Goal: Find specific page/section: Find specific page/section

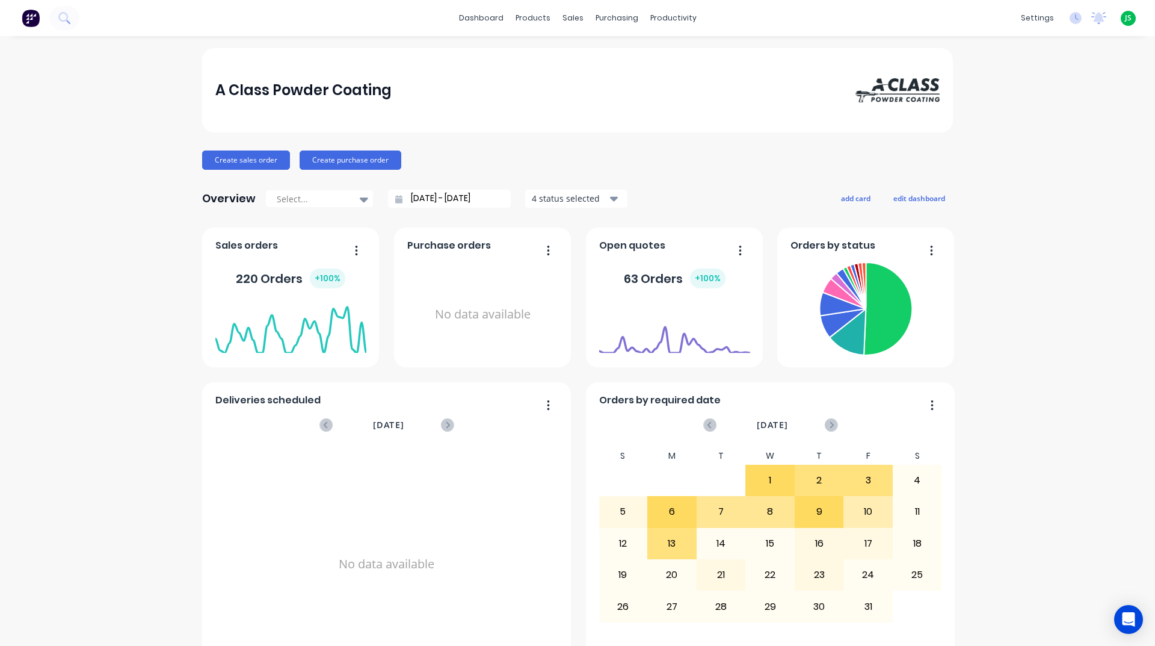
scroll to position [12, 0]
click at [676, 60] on div "Workflow" at bounding box center [690, 57] width 36 height 11
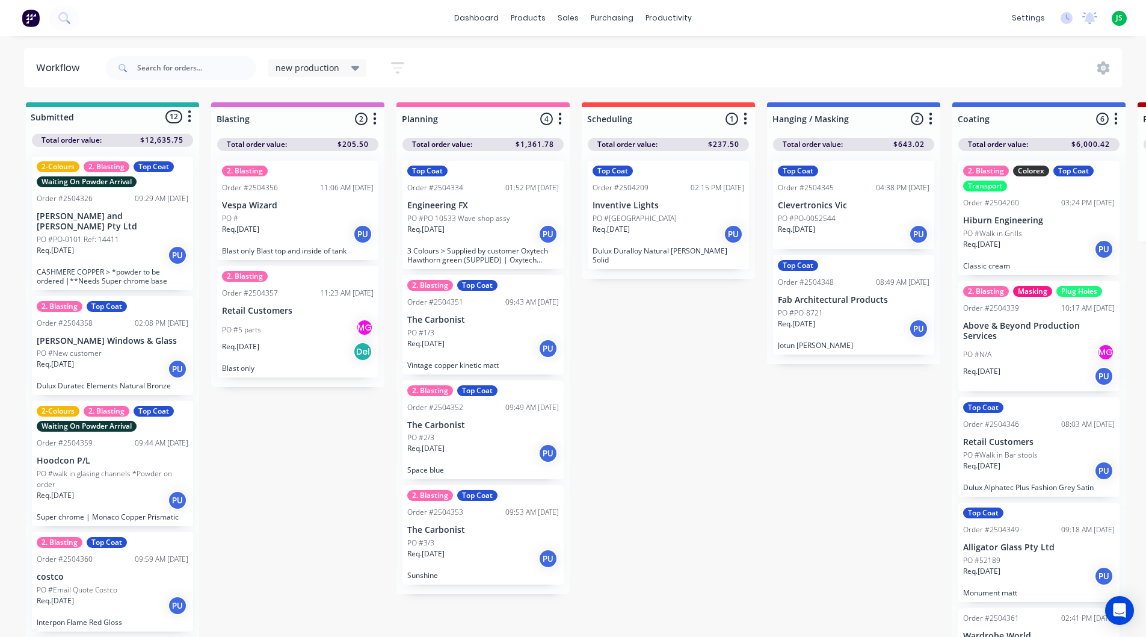
click at [848, 224] on div "Req. [DATE] PU" at bounding box center [854, 234] width 152 height 20
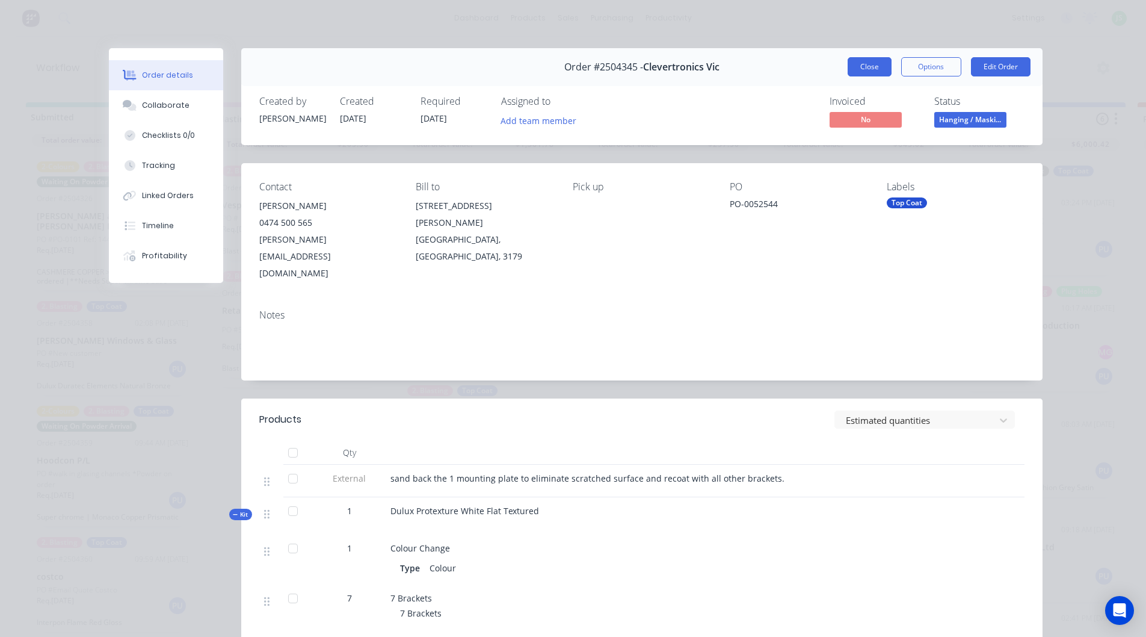
click at [871, 68] on button "Close" at bounding box center [870, 66] width 44 height 19
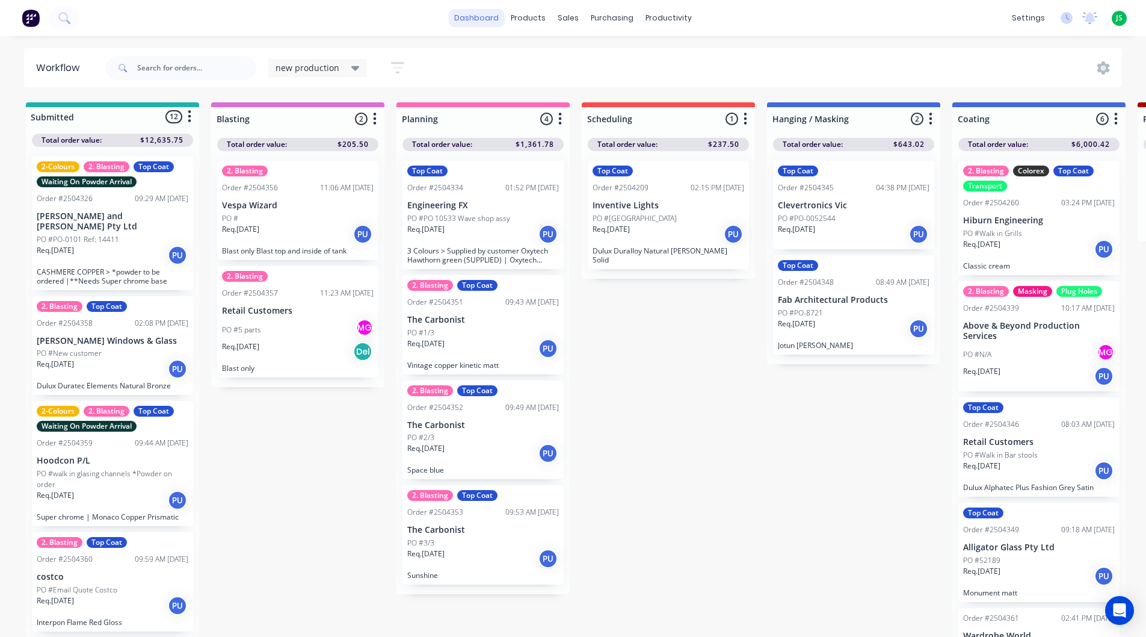
click at [472, 25] on link "dashboard" at bounding box center [476, 18] width 57 height 18
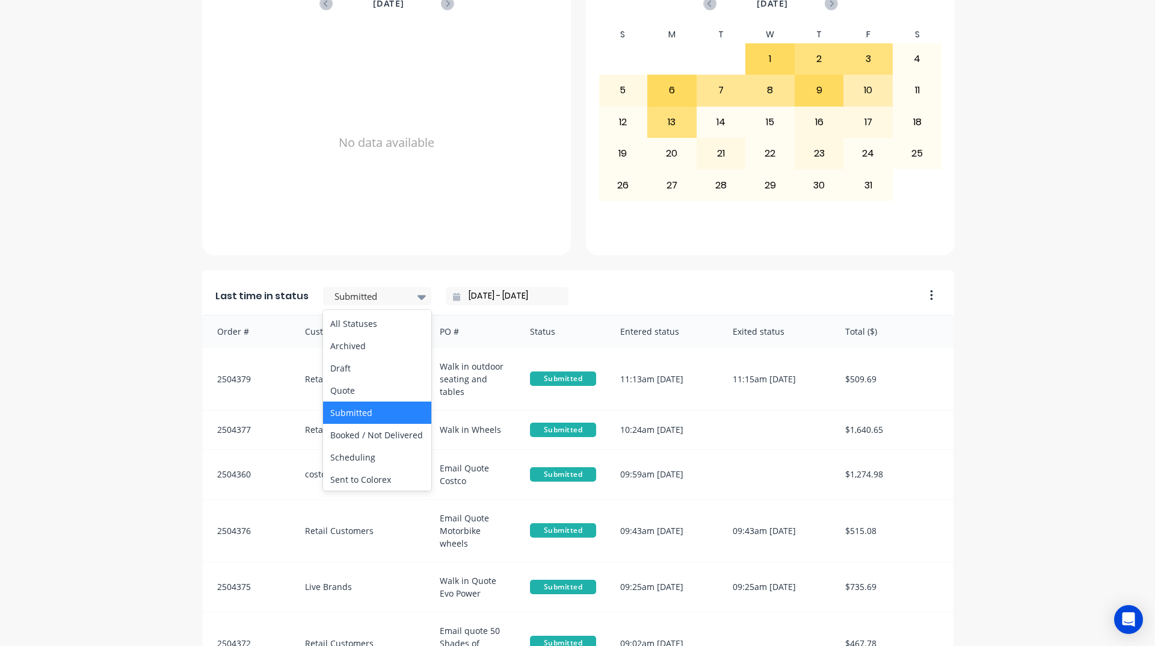
scroll to position [361, 0]
click at [369, 400] on div "Coating" at bounding box center [377, 388] width 108 height 22
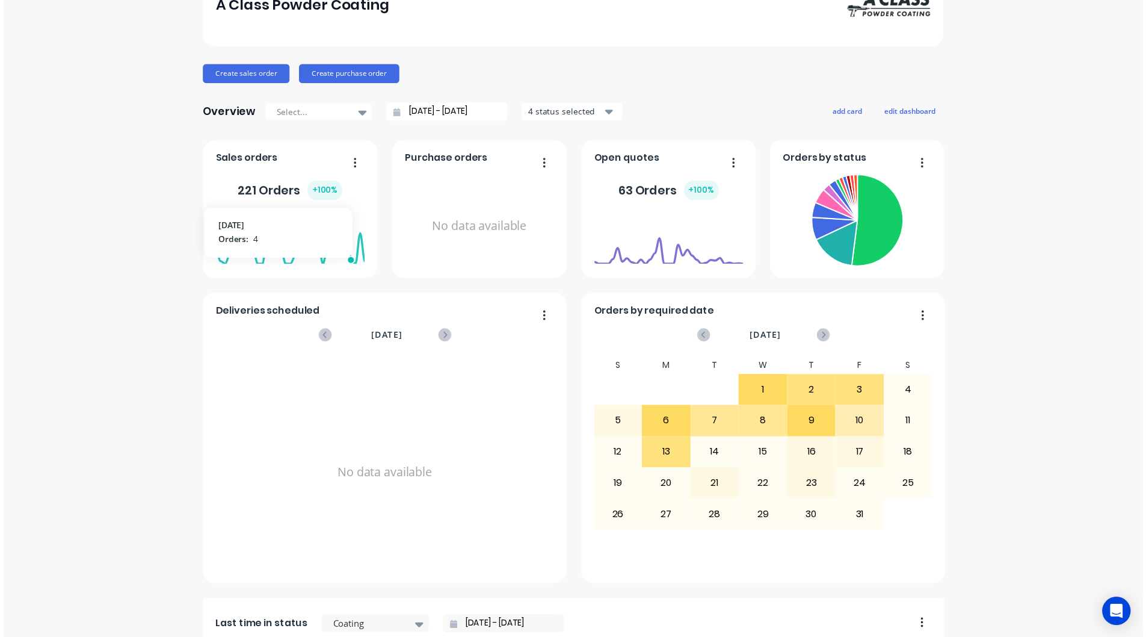
scroll to position [0, 0]
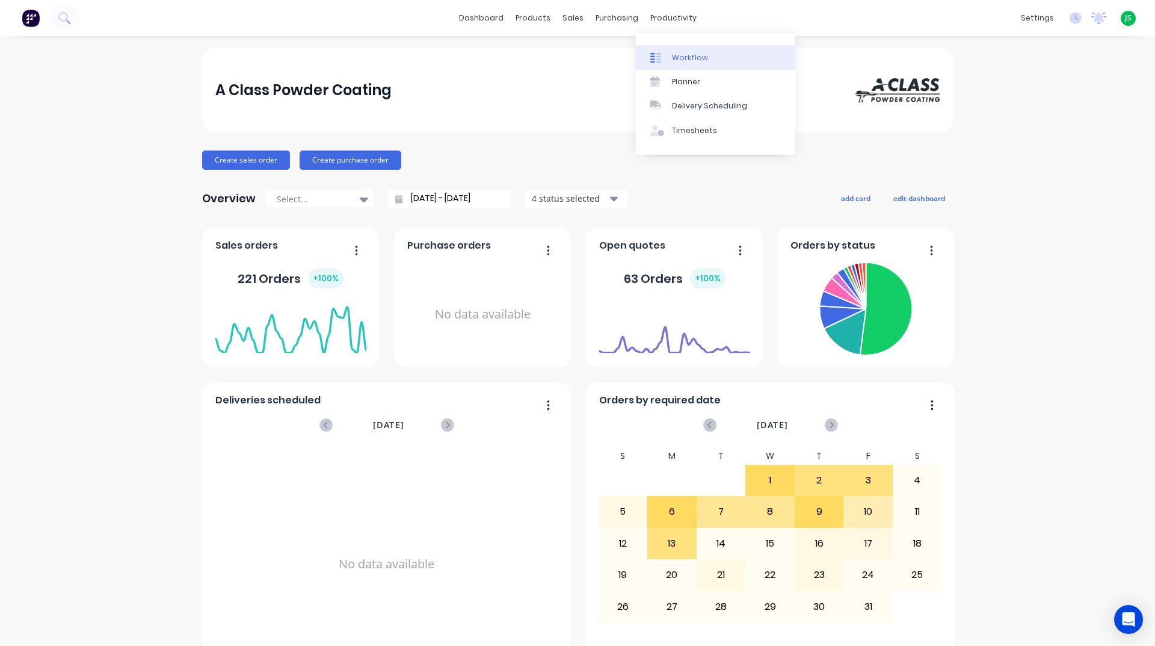
click at [699, 55] on div "Workflow" at bounding box center [690, 57] width 36 height 11
